Goal: Information Seeking & Learning: Learn about a topic

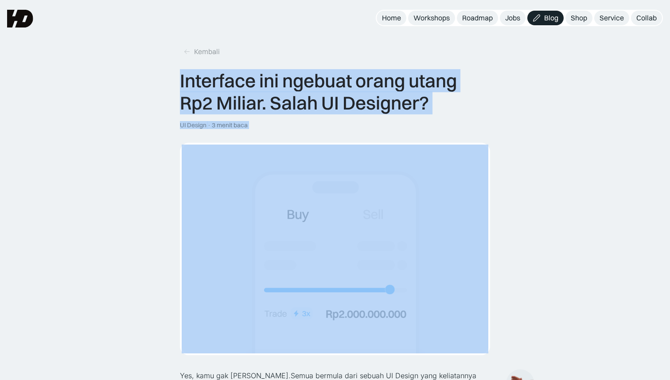
drag, startPoint x: 174, startPoint y: 78, endPoint x: 306, endPoint y: 192, distance: 173.9
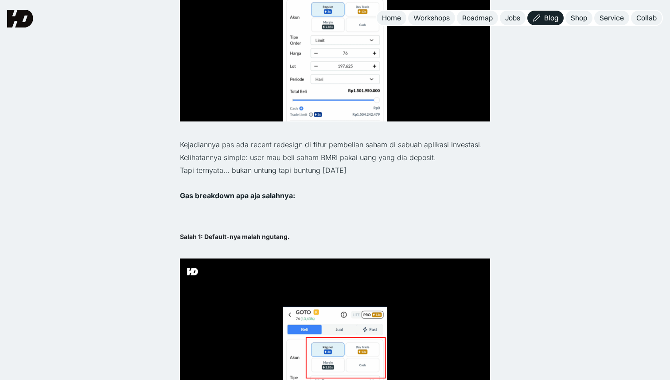
scroll to position [465, 0]
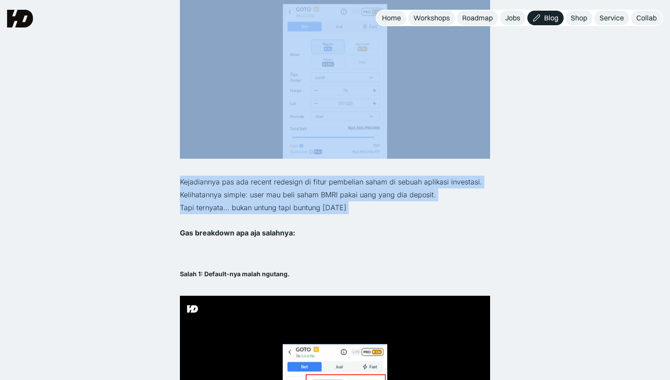
click at [320, 217] on p "‍" at bounding box center [335, 220] width 310 height 13
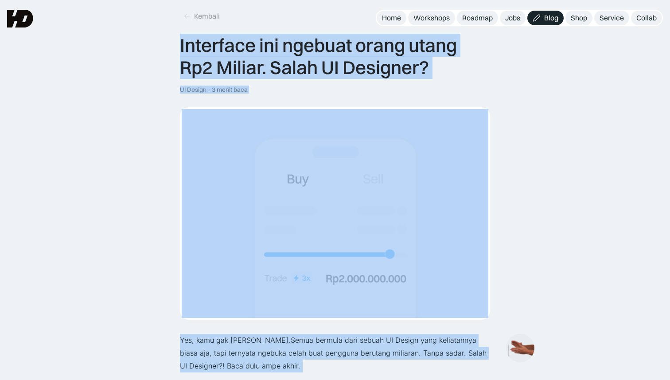
scroll to position [0, 0]
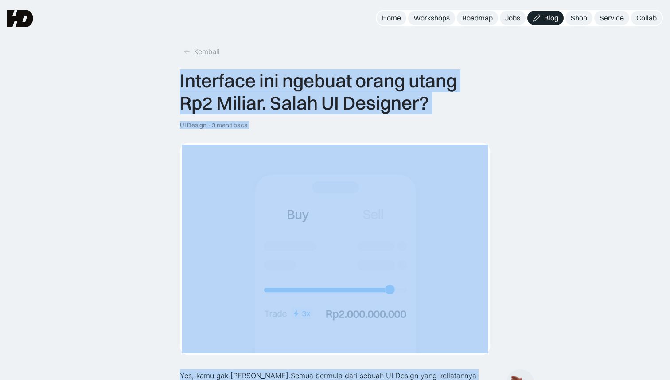
click at [295, 178] on img at bounding box center [335, 249] width 307 height 209
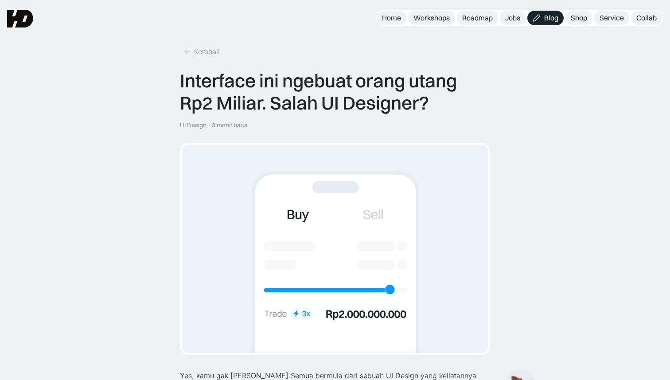
click at [489, 124] on div "Interface ini ngebuat orang utang Rp2 Miliar. Salah UI Designer? UI Design · 3 …" at bounding box center [335, 99] width 310 height 59
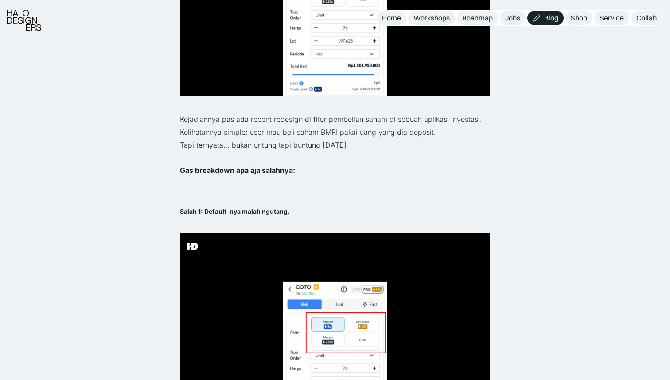
scroll to position [530, 0]
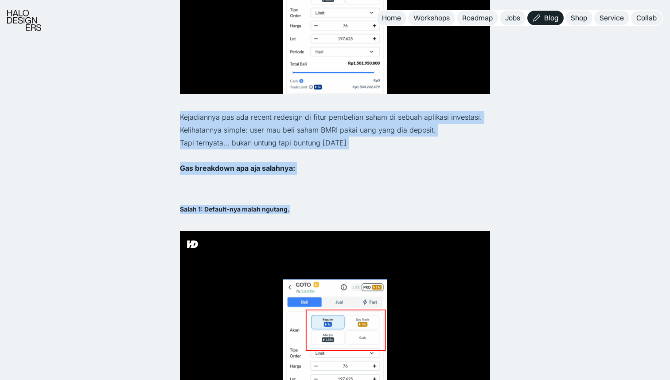
drag, startPoint x: 177, startPoint y: 118, endPoint x: 313, endPoint y: 210, distance: 164.1
copy div "Kejadiannya pas ada recent redesign di fitur pembelian saham di sebuah aplikasi…"
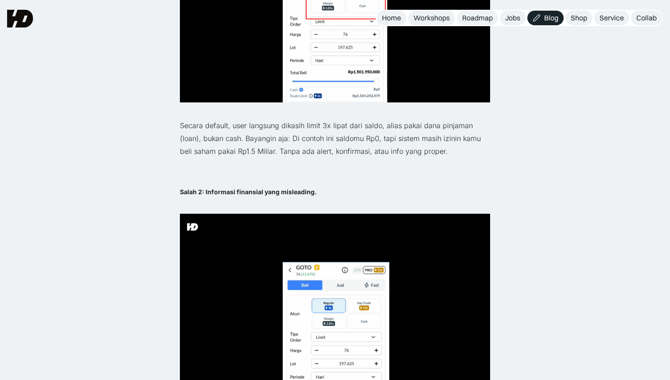
scroll to position [855, 0]
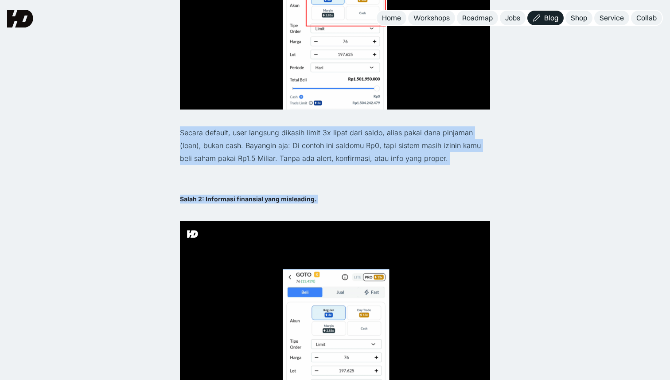
drag, startPoint x: 177, startPoint y: 131, endPoint x: 330, endPoint y: 209, distance: 172.1
copy div "Secara default, user langsung dikasih limit 3x lipat dari saldo, alias pakai da…"
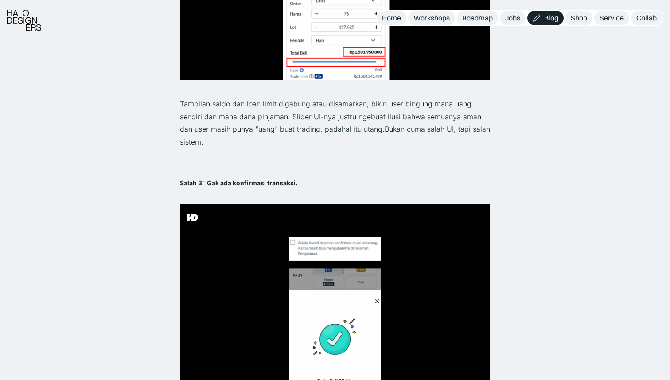
scroll to position [1200, 0]
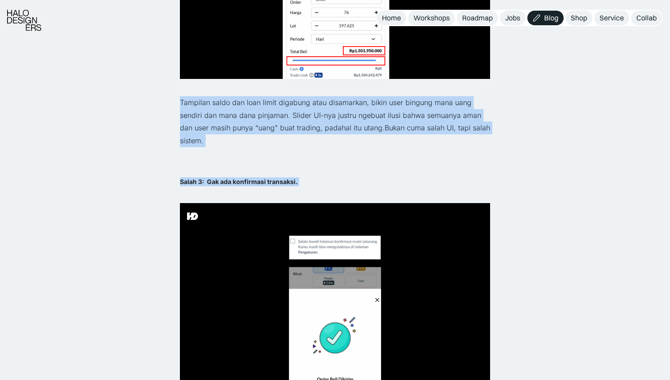
drag, startPoint x: 174, startPoint y: 100, endPoint x: 309, endPoint y: 189, distance: 161.9
click at [309, 189] on div "Kembali Interface ini ngebuat orang utang Rp2 Miliar. Salah UI Designer? UI Des…" at bounding box center [335, 245] width 670 height 2890
copy div "Tampilan saldo dan loan limit digabung atau disamarkan, bikin user bingung mana…"
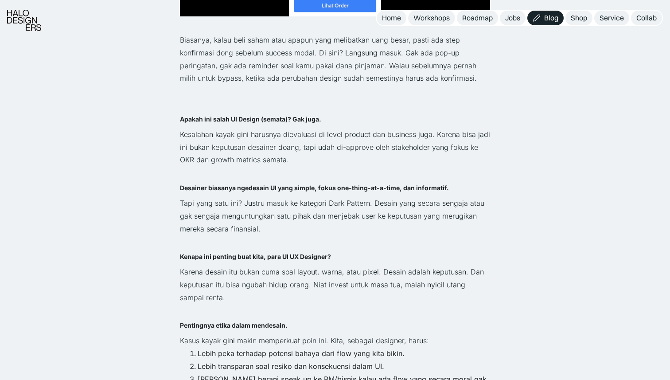
scroll to position [1553, 0]
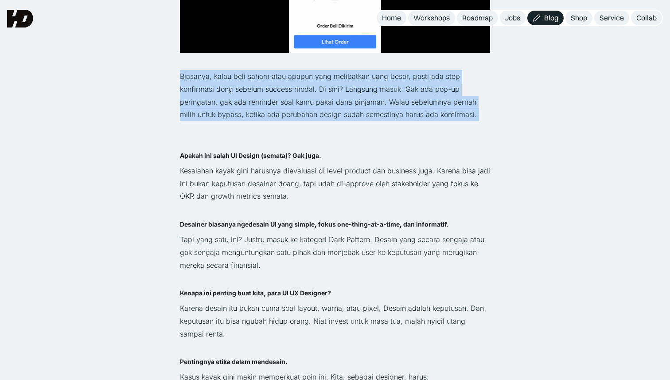
drag, startPoint x: 179, startPoint y: 76, endPoint x: 493, endPoint y: 122, distance: 317.7
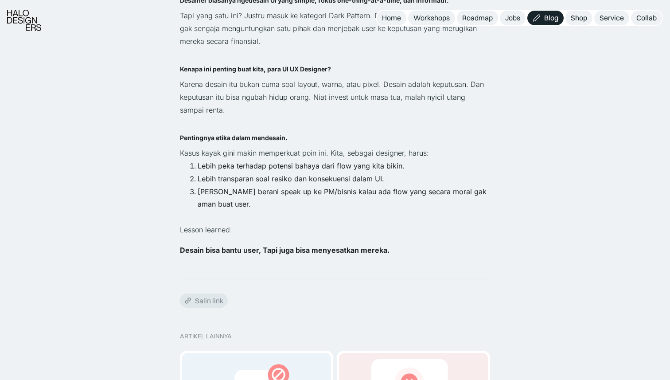
scroll to position [1780, 0]
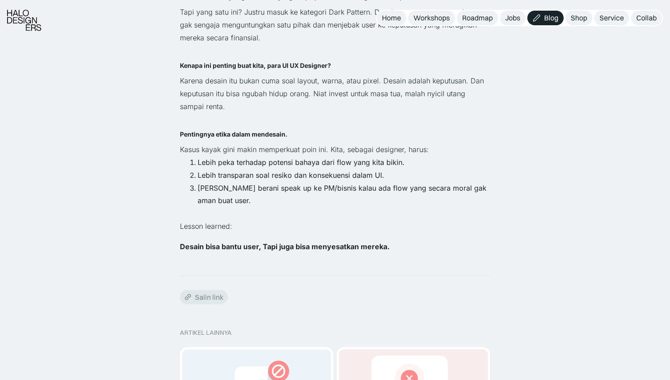
copy div "Biasanya, kalau beli saham atau apapun yang melibatkan uang besar, pasti ada st…"
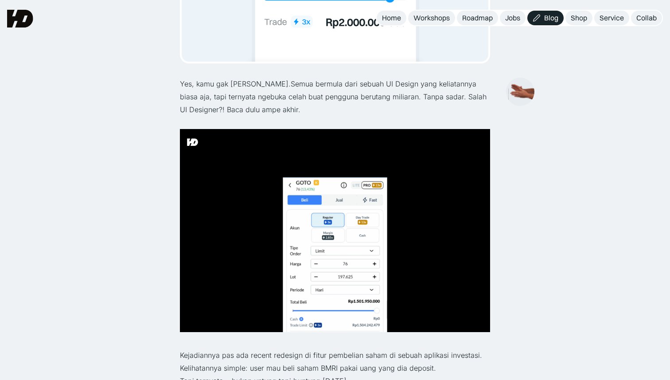
scroll to position [0, 0]
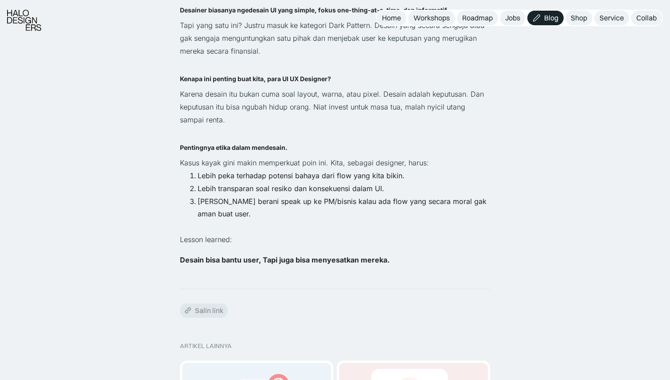
scroll to position [1768, 0]
